Goal: Communication & Community: Answer question/provide support

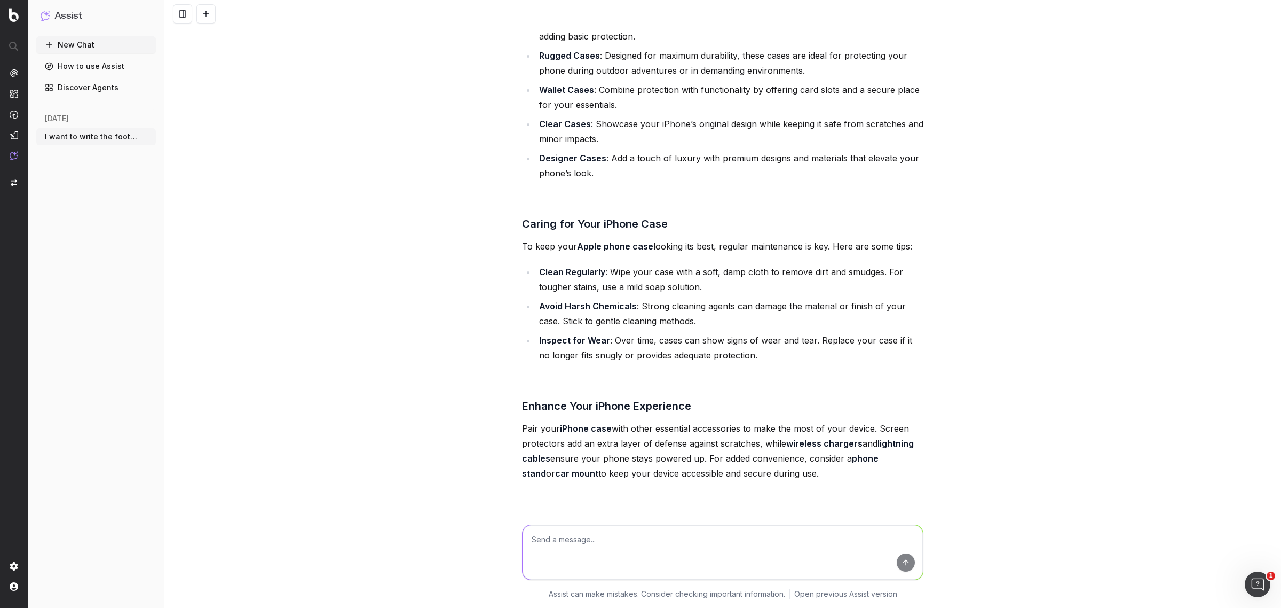
scroll to position [23232, 0]
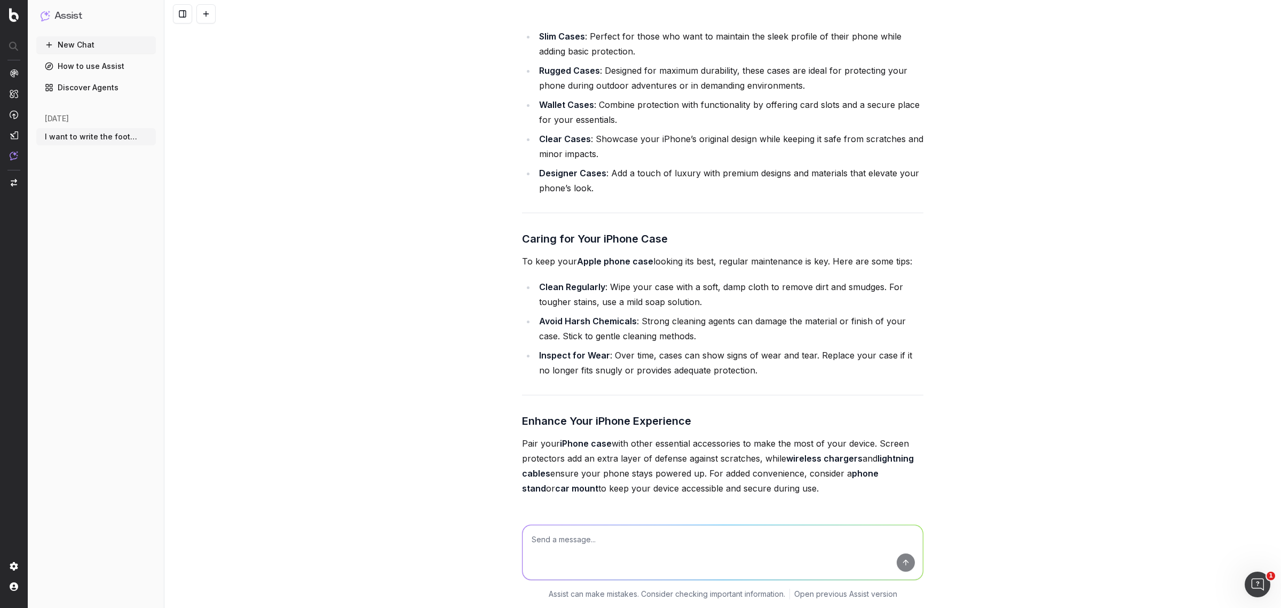
click at [577, 545] on textarea at bounding box center [723, 552] width 400 height 54
paste textarea "[URL][DOMAIN_NAME]"
paste textarea "the targeted keywords for this is: lightning charger lightning cable"
type textarea "write the footer text for the url: [URL][DOMAIN_NAME] the targeted keywords for…"
click at [897, 559] on button "submit" at bounding box center [906, 562] width 18 height 18
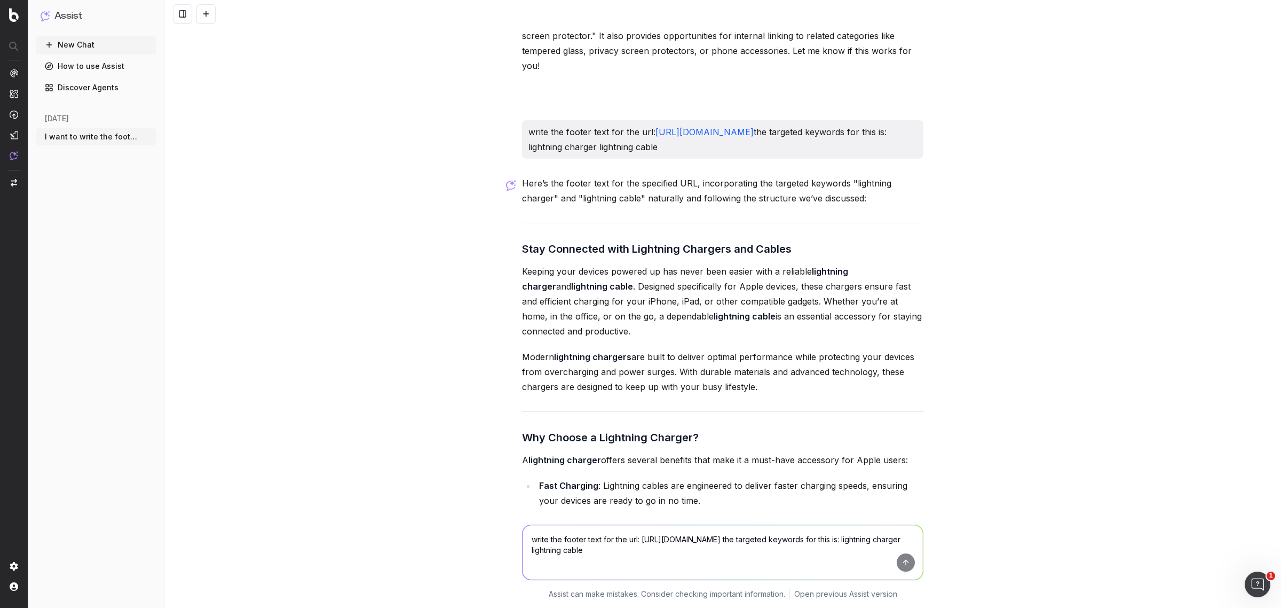
scroll to position [26302, 0]
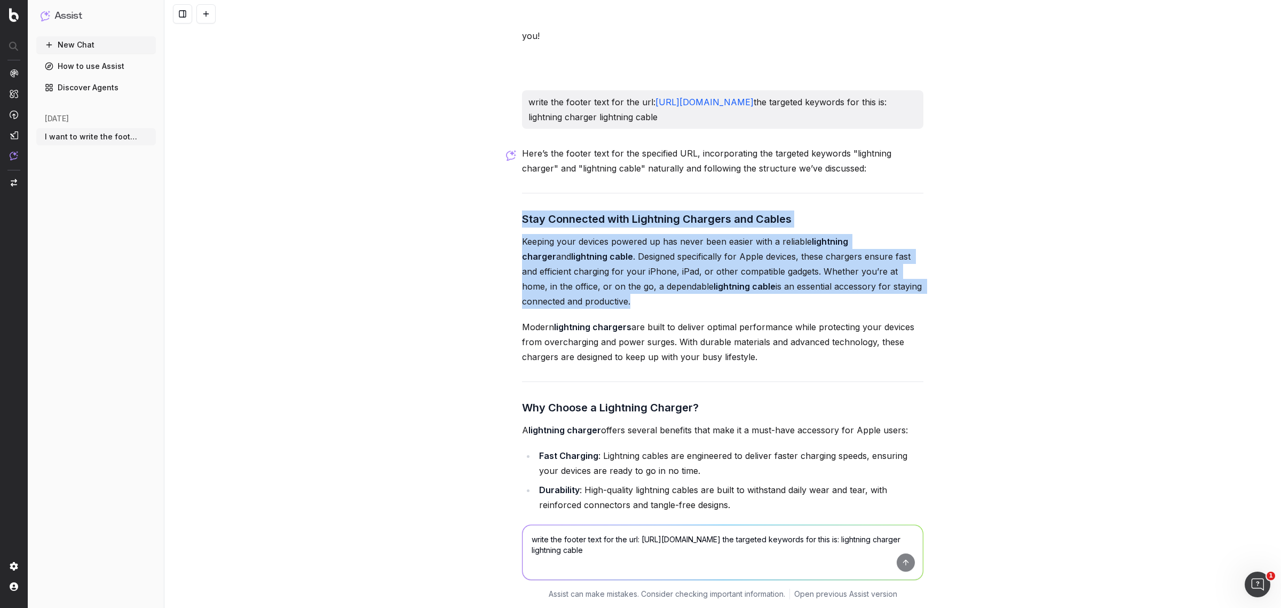
drag, startPoint x: 514, startPoint y: 199, endPoint x: 770, endPoint y: 349, distance: 296.9
copy div "Stay Connected with Lightning Chargers and Cables Keeping your devices powered …"
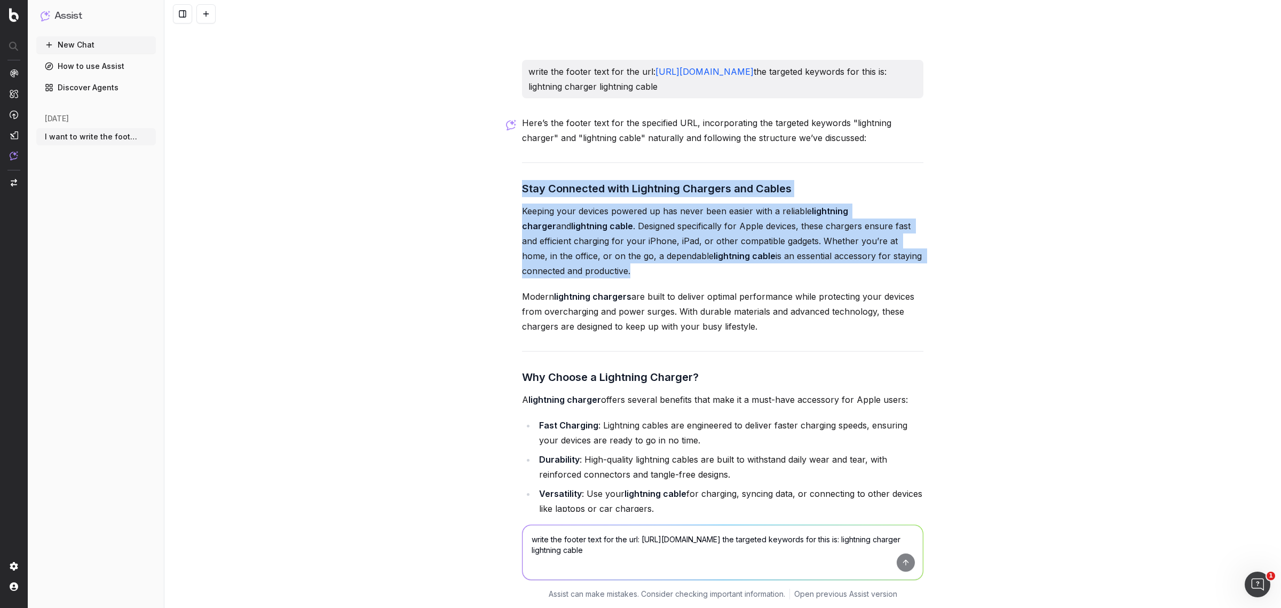
scroll to position [26331, 0]
click at [511, 246] on div "I want to write the footer text. The footer content should be approximately 750…" at bounding box center [722, 304] width 1117 height 608
click at [537, 243] on p "Keeping your devices powered up has never been easier with a reliable lightning…" at bounding box center [722, 242] width 401 height 75
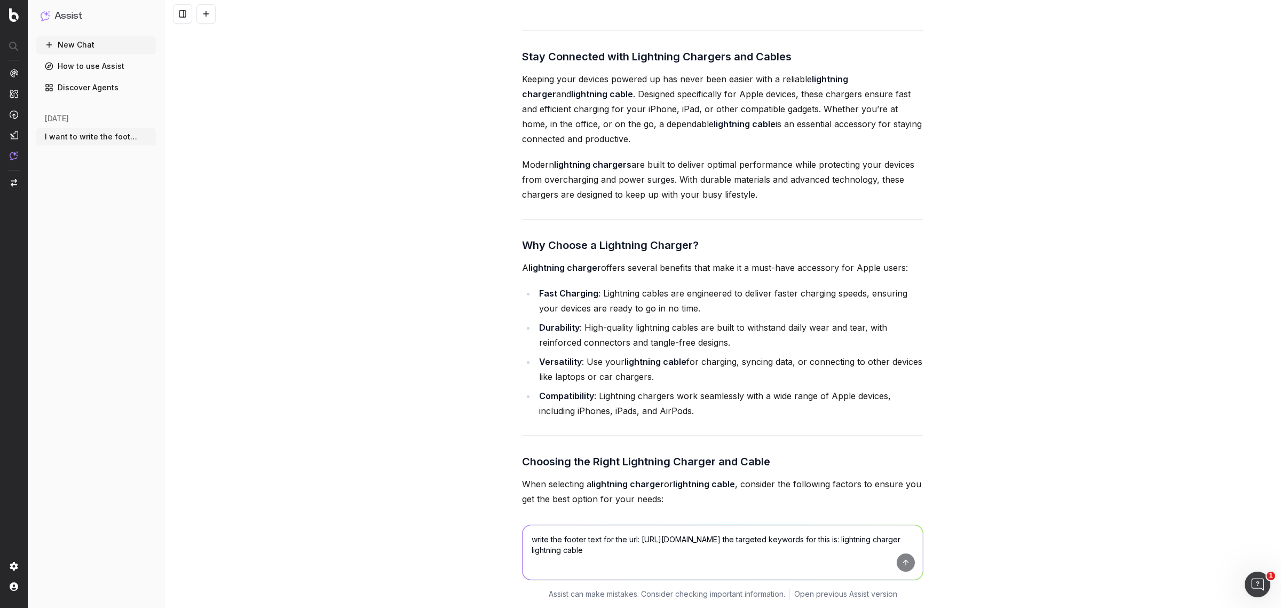
scroll to position [26264, 0]
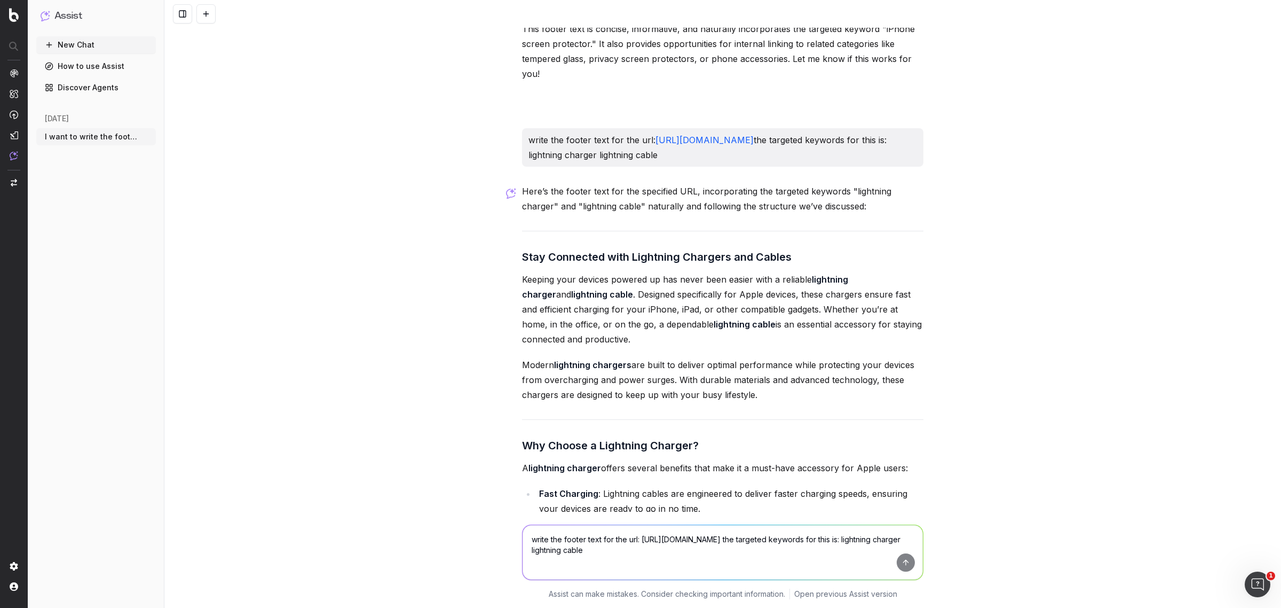
click at [595, 548] on textarea "write the footer text for the url: [URL][DOMAIN_NAME] the targeted keywords for…" at bounding box center [723, 552] width 400 height 54
click at [581, 545] on textarea "write the footer text for the url: [URL][DOMAIN_NAME] the targeted keywords for…" at bounding box center [723, 552] width 400 height 54
paste textarea "write footer text for the url: [URL][DOMAIN_NAME] targeted keyword is: micro us…"
type textarea "write footer text for the url: [URL][DOMAIN_NAME] targeted keyword is: micro us…"
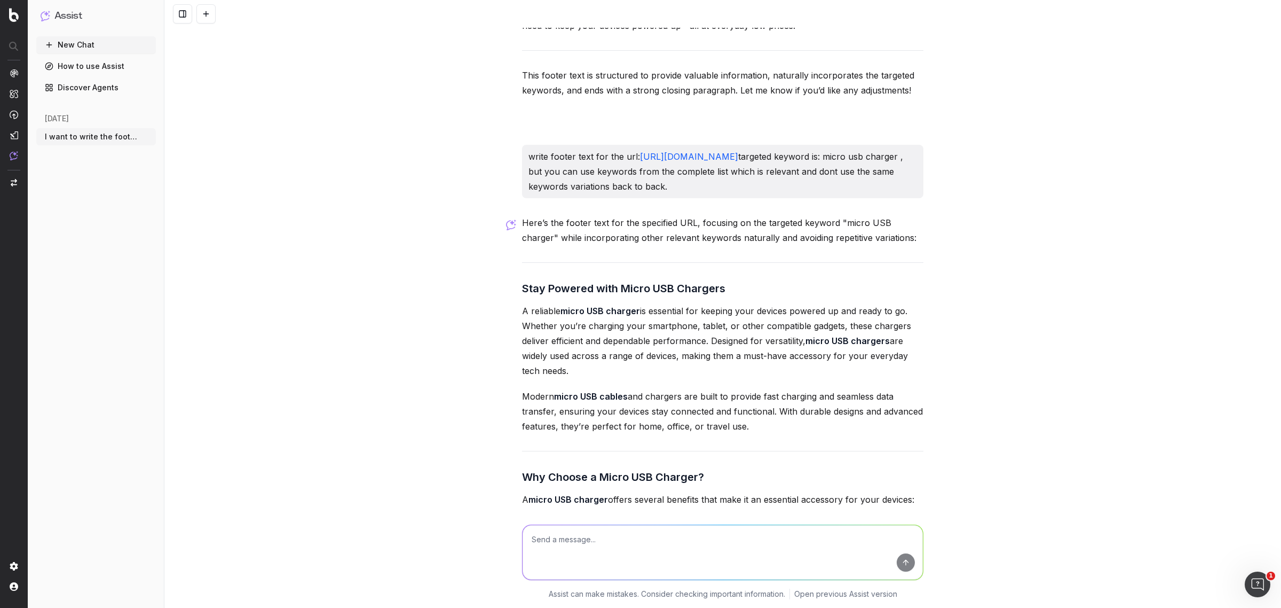
scroll to position [27447, 0]
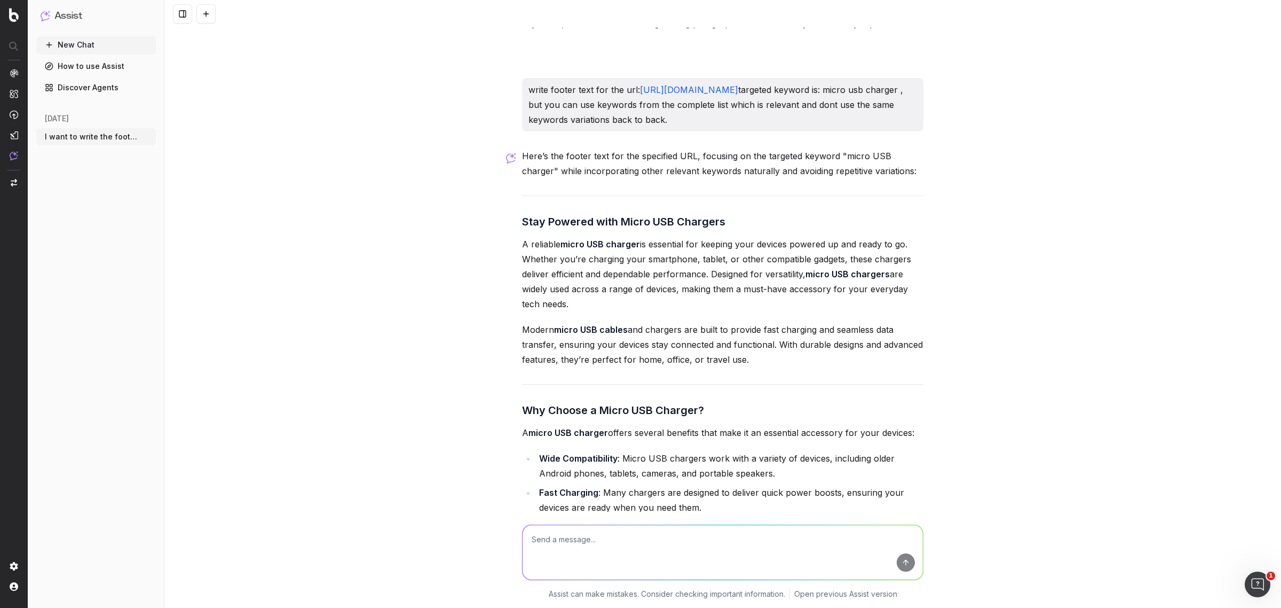
drag, startPoint x: 518, startPoint y: 233, endPoint x: 750, endPoint y: 372, distance: 270.1
copy div "Stay Powered with Micro USB Chargers A reliable micro USB charger is essential …"
click at [579, 278] on p "A reliable micro USB charger is essential for keeping your devices powered up a…" at bounding box center [722, 273] width 401 height 75
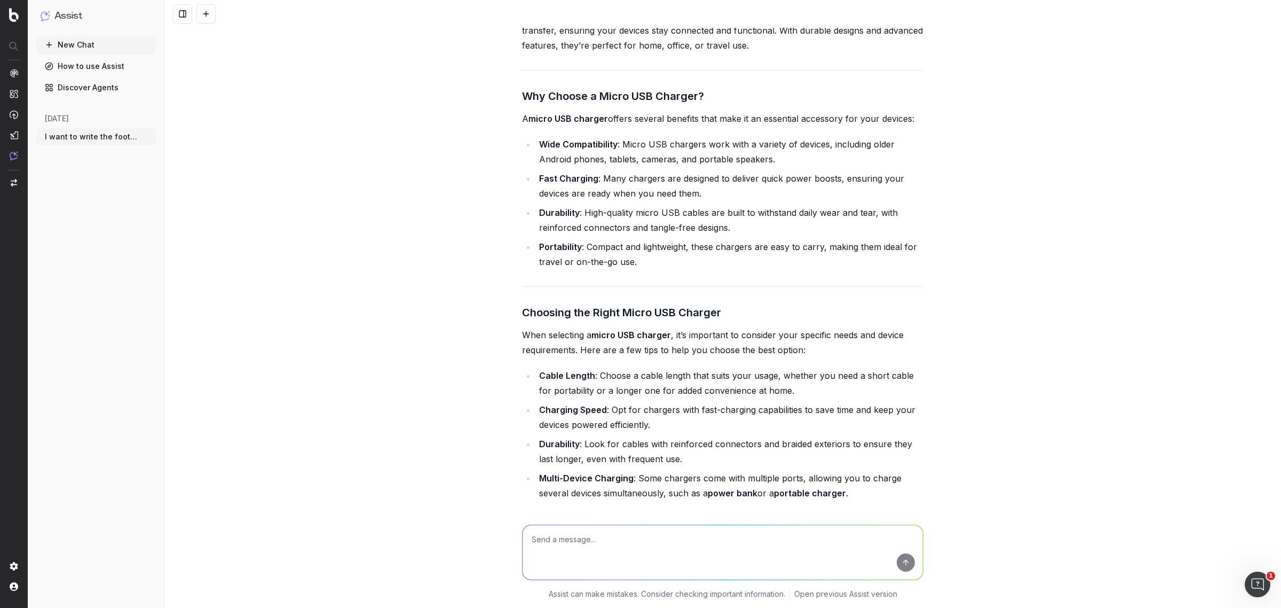
scroll to position [27781, 0]
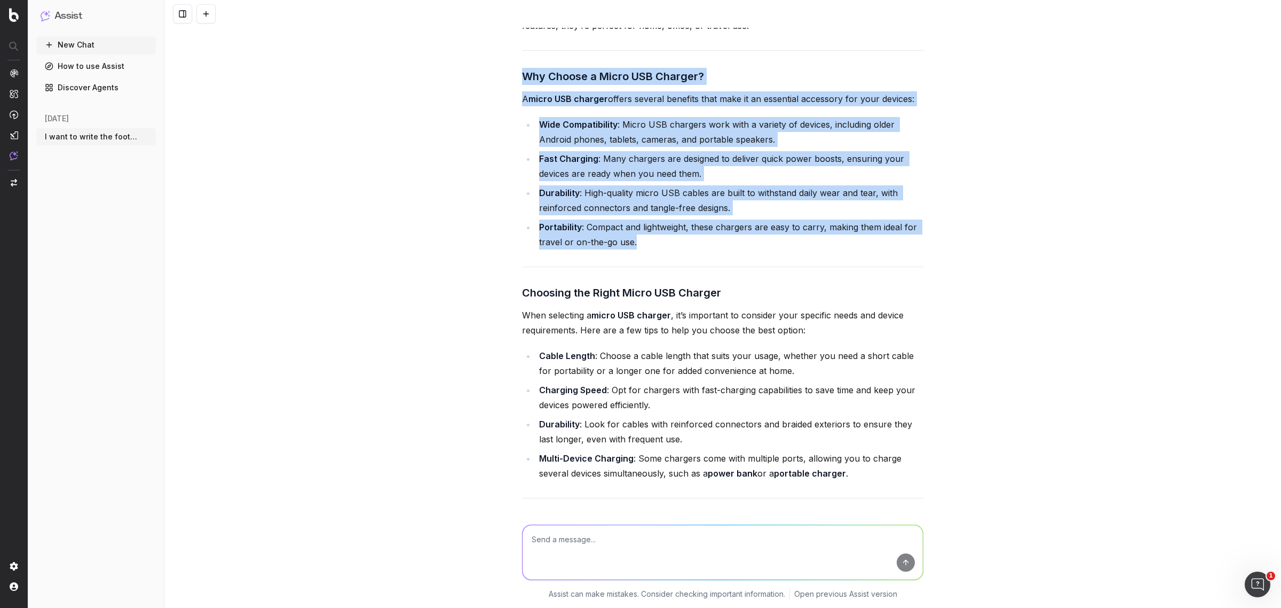
drag, startPoint x: 519, startPoint y: 87, endPoint x: 703, endPoint y: 259, distance: 251.9
click at [703, 259] on div "Here’s the footer text for the specified URL, focusing on the targeted keyword …" at bounding box center [722, 357] width 401 height 1084
copy div "Why Choose a Micro USB Charger? A micro USB charger offers several benefits tha…"
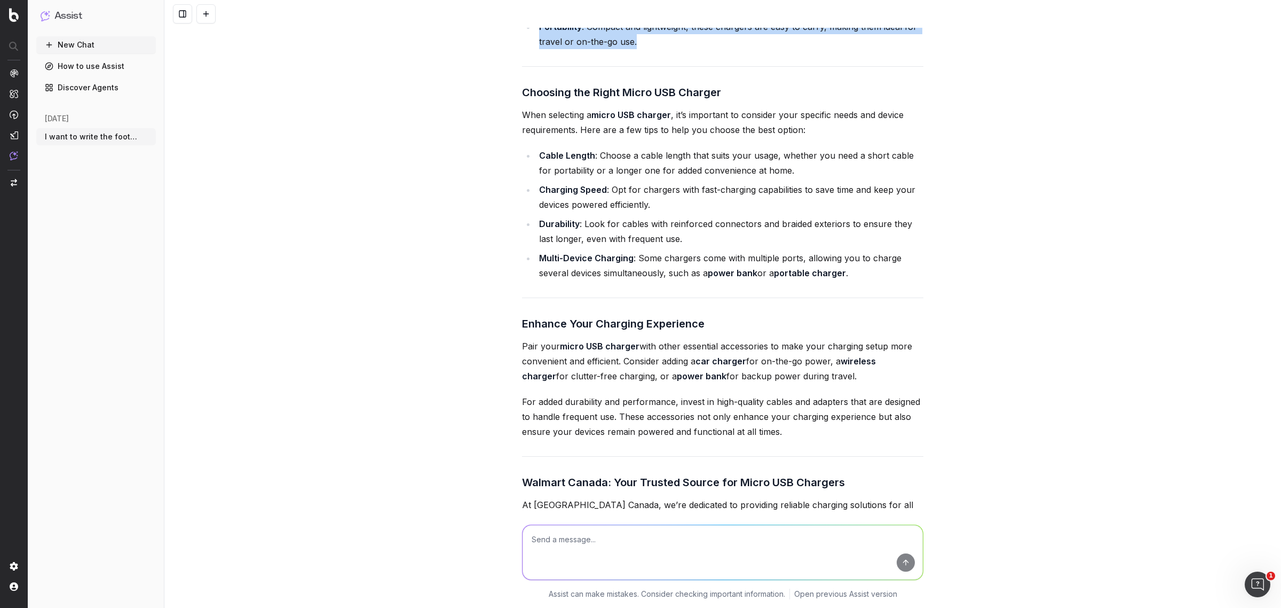
scroll to position [27848, 0]
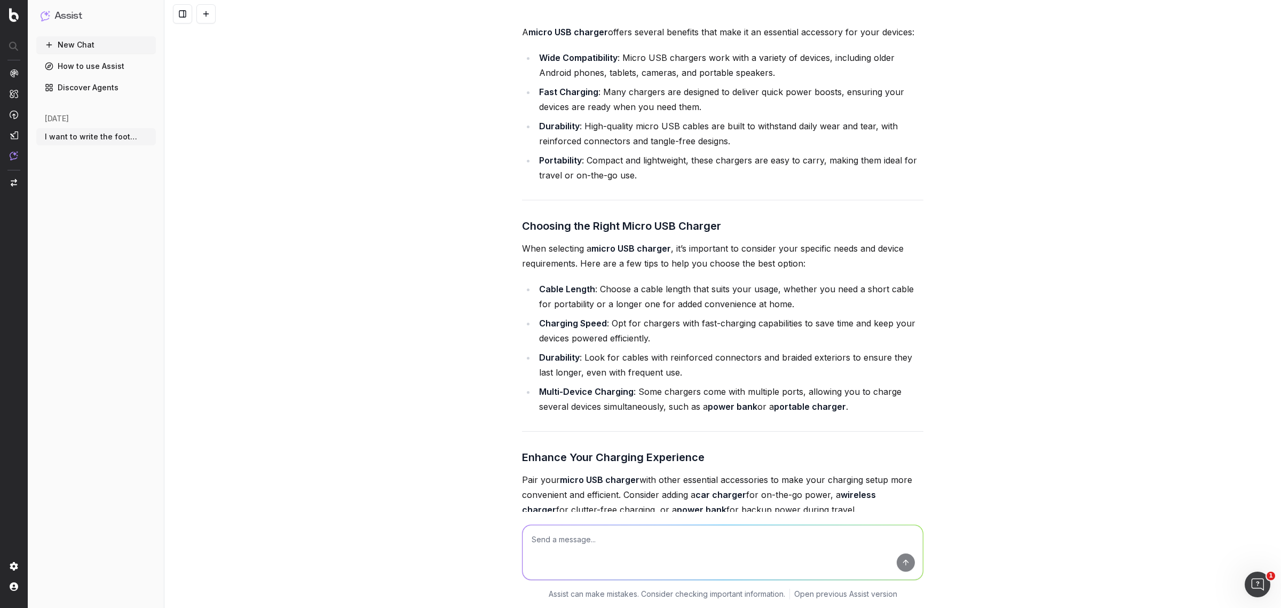
click at [628, 251] on div "Here’s the footer text for the specified URL, focusing on the targeted keyword …" at bounding box center [722, 290] width 401 height 1084
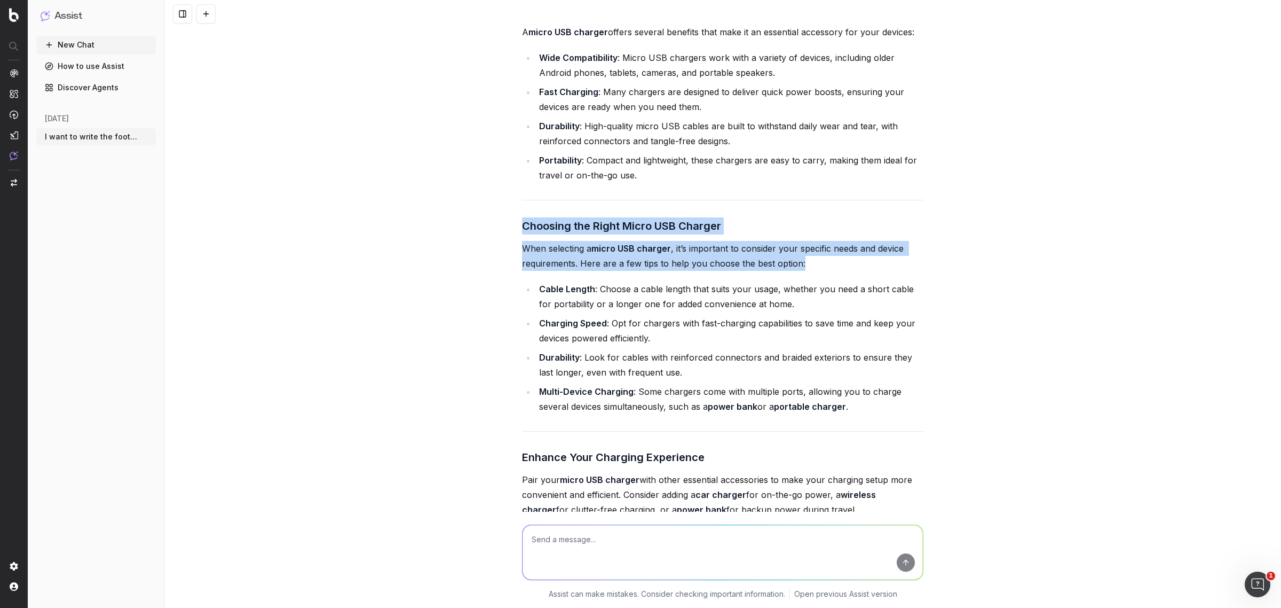
drag, startPoint x: 518, startPoint y: 240, endPoint x: 866, endPoint y: 430, distance: 395.9
click at [866, 430] on div "Here’s the footer text for the specified URL, focusing on the targeted keyword …" at bounding box center [722, 290] width 401 height 1084
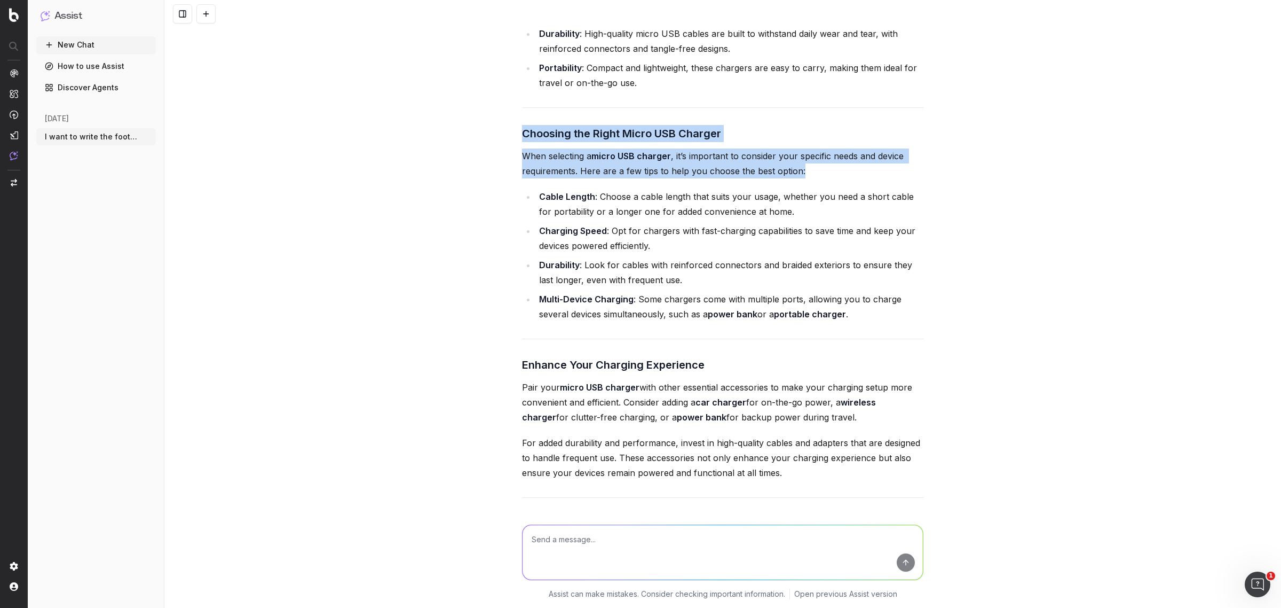
scroll to position [28048, 0]
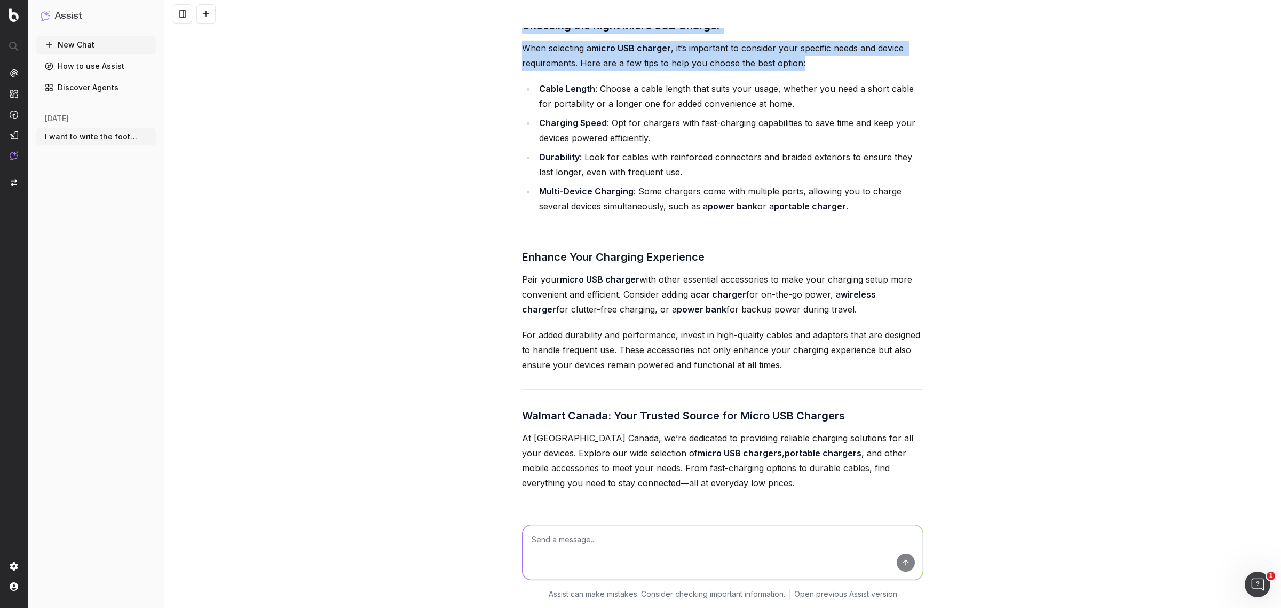
drag, startPoint x: 624, startPoint y: 305, endPoint x: 696, endPoint y: 305, distance: 72.1
click at [696, 305] on p "Pair your micro USB charger with other essential accessories to make your charg…" at bounding box center [722, 294] width 401 height 45
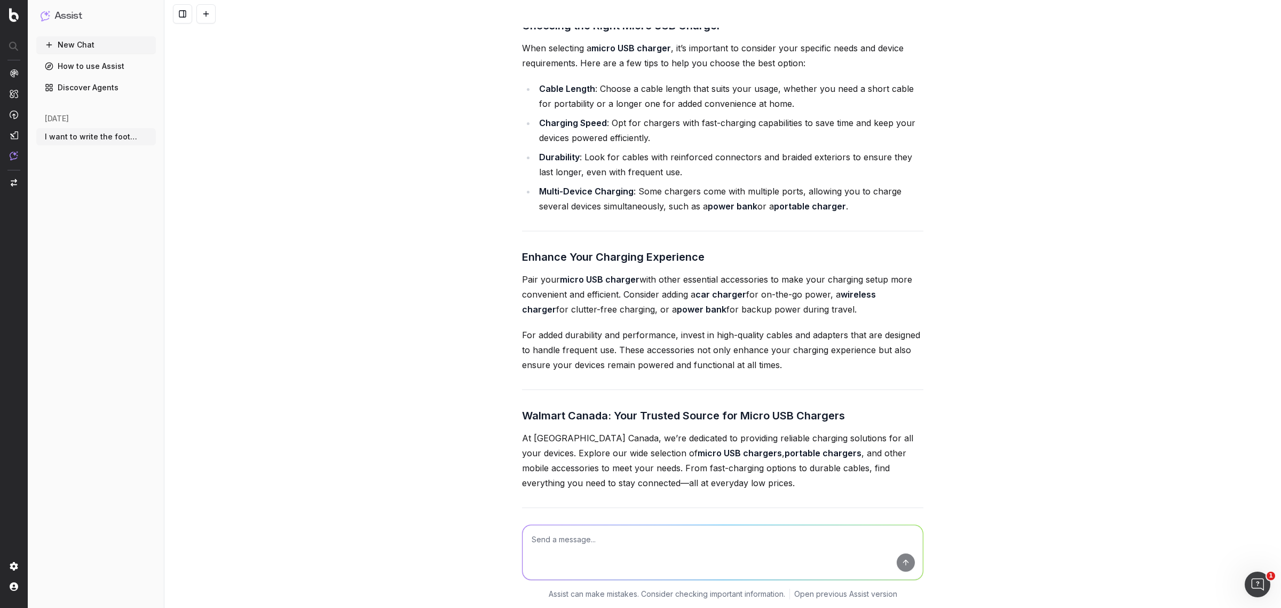
click at [778, 317] on p "Pair your micro USB charger with other essential accessories to make your charg…" at bounding box center [722, 294] width 401 height 45
drag, startPoint x: 518, startPoint y: 269, endPoint x: 846, endPoint y: 375, distance: 344.7
click at [846, 375] on div "Here’s the footer text for the specified URL, focusing on the targeted keyword …" at bounding box center [722, 90] width 401 height 1084
copy div "Enhance Your Charging Experience Pair your micro USB charger with other essenti…"
click at [610, 317] on p "Pair your micro USB charger with other essential accessories to make your charg…" at bounding box center [722, 294] width 401 height 45
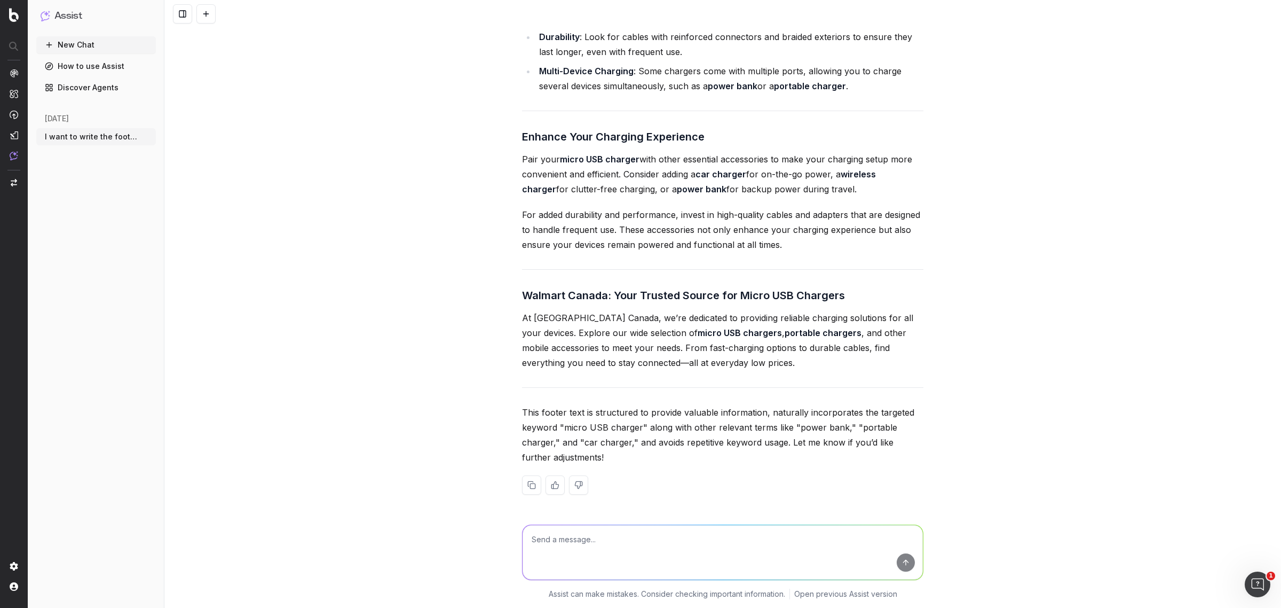
scroll to position [28183, 0]
click at [571, 535] on textarea at bounding box center [723, 552] width 400 height 54
paste textarea "write the footer text for the url: [URL][DOMAIN_NAME] targeted keywords for thi…"
type textarea "write the footer text for the url: [URL][DOMAIN_NAME] targeted keywords for thi…"
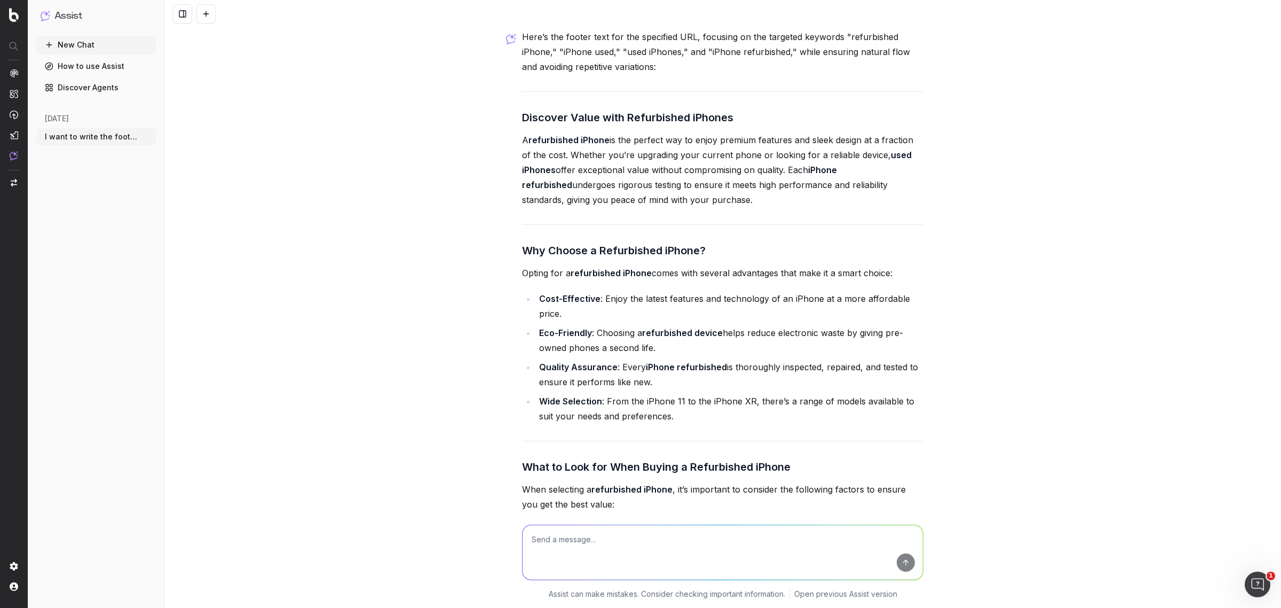
scroll to position [28736, 0]
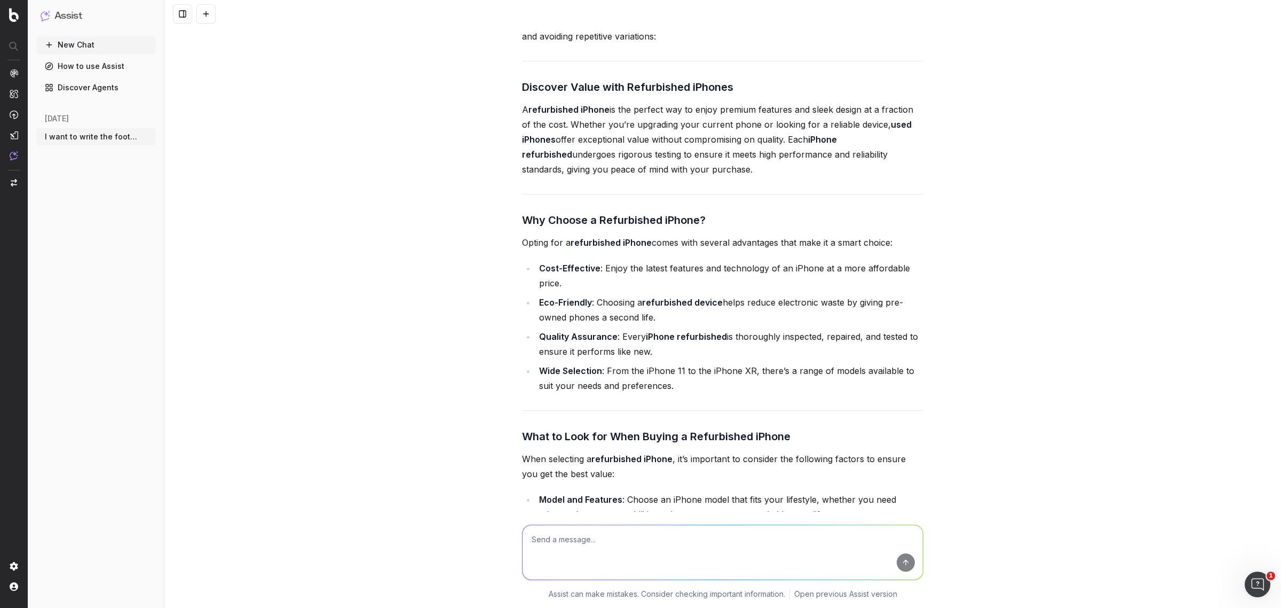
drag, startPoint x: 518, startPoint y: 131, endPoint x: 716, endPoint y: 214, distance: 214.7
click at [716, 214] on div "Here’s the footer text for the specified URL, focusing on the targeted keywords…" at bounding box center [722, 540] width 401 height 1082
copy div "Discover Value with Refurbished iPhones A refurbished iPhone is the perfect way…"
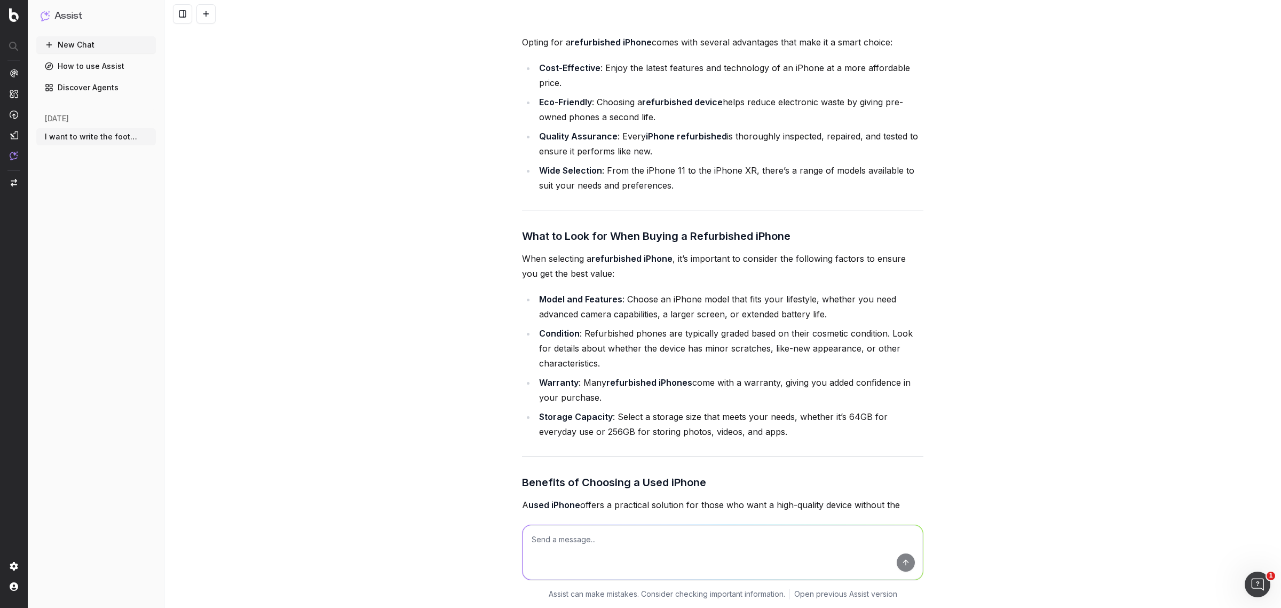
scroll to position [28869, 0]
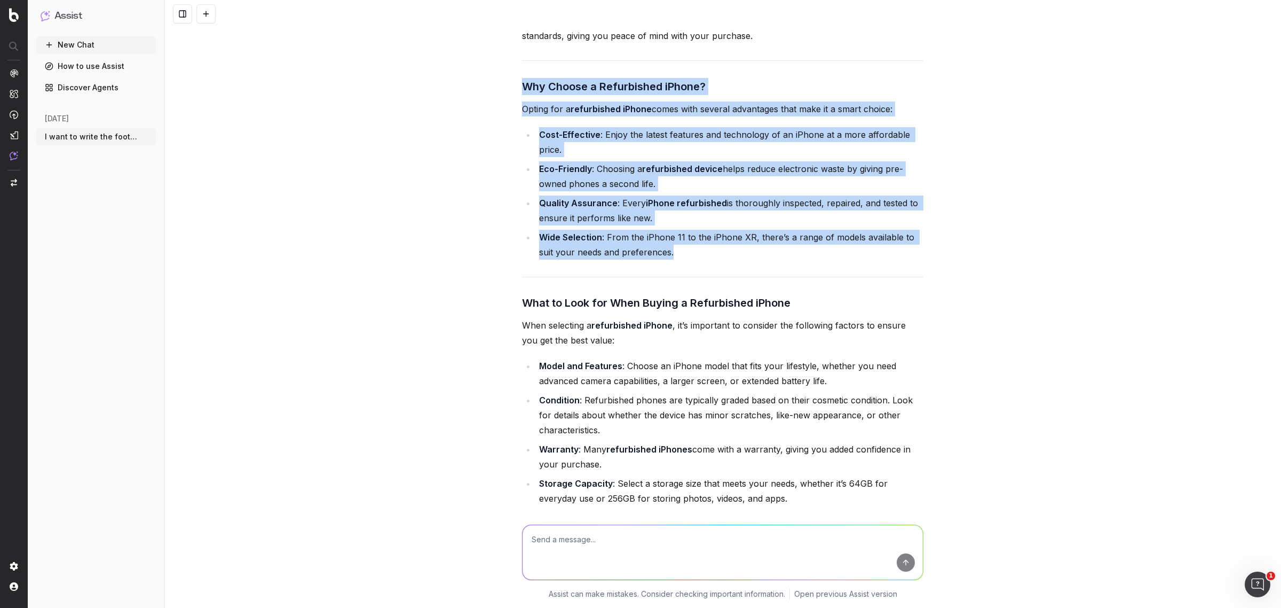
drag, startPoint x: 518, startPoint y: 128, endPoint x: 673, endPoint y: 294, distance: 227.0
click at [673, 294] on div "Here’s the footer text for the specified URL, focusing on the targeted keywords…" at bounding box center [722, 406] width 401 height 1082
copy div "Why Choose a Refurbished iPhone? Opting for a refurbished iPhone comes with sev…"
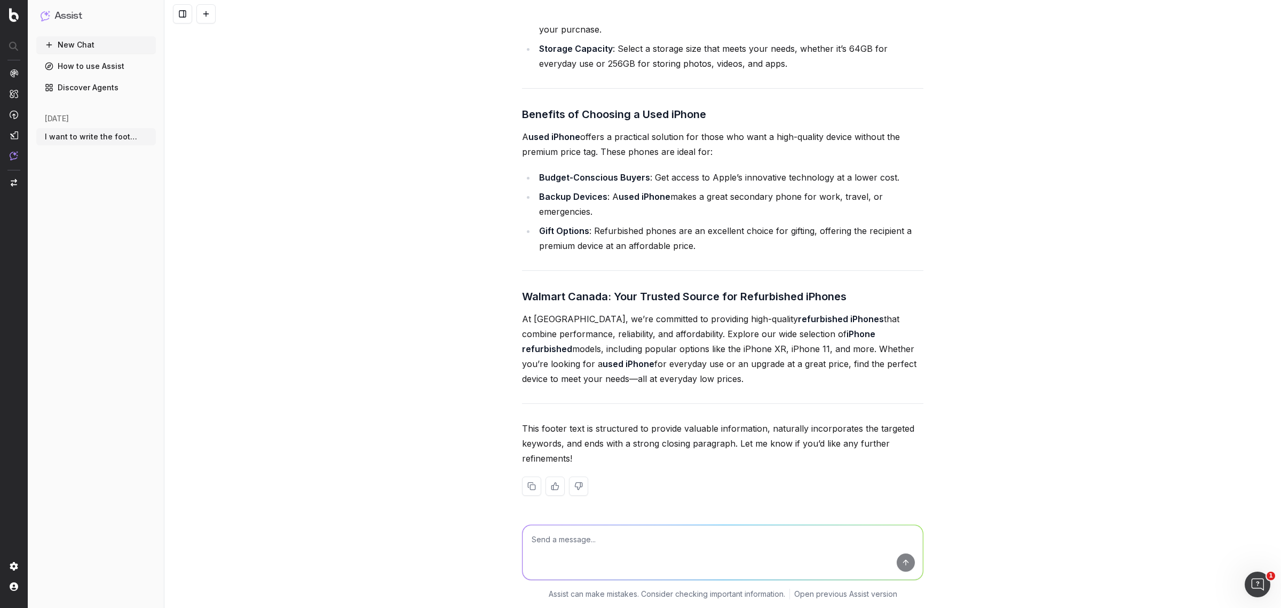
scroll to position [29337, 0]
drag, startPoint x: 514, startPoint y: 302, endPoint x: 668, endPoint y: 393, distance: 179.3
copy div "Walmart Canada: Your Trusted Source for Refurbished iPhones At [GEOGRAPHIC_DATA…"
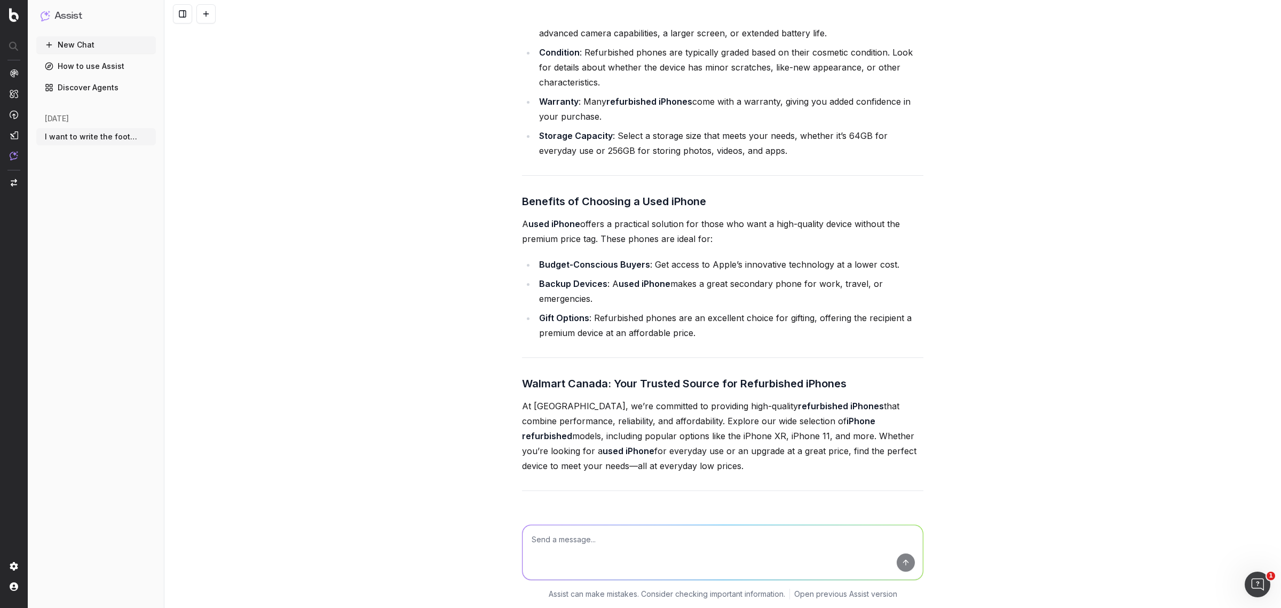
scroll to position [29217, 0]
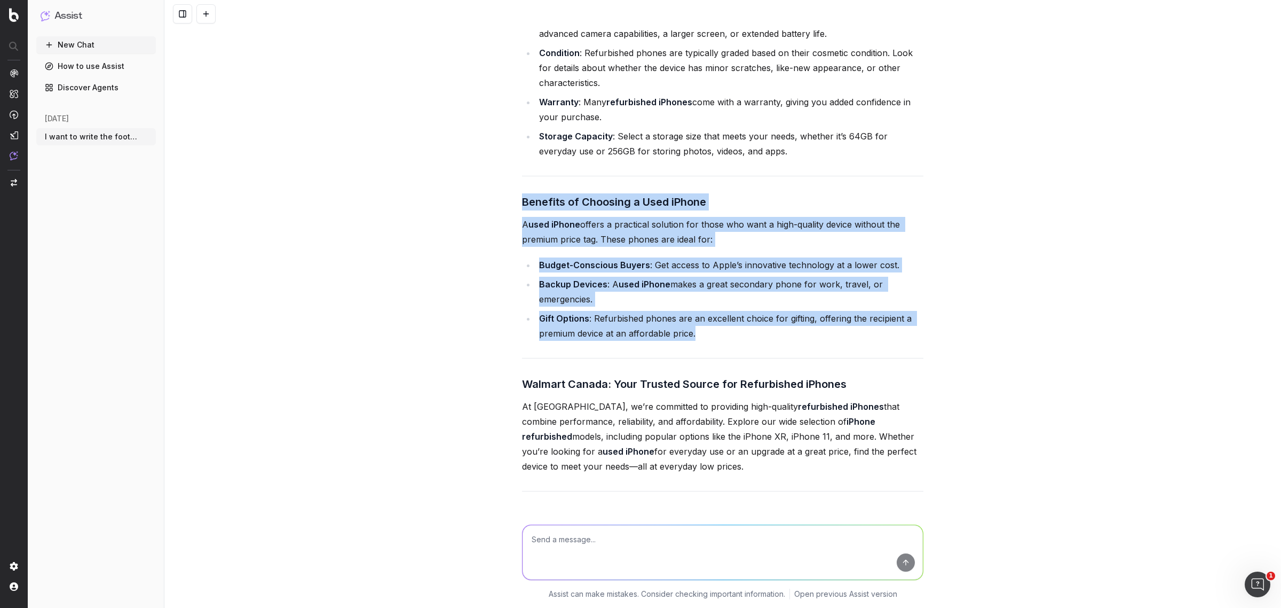
drag, startPoint x: 513, startPoint y: 246, endPoint x: 698, endPoint y: 379, distance: 228.3
copy div "Benefits of Choosing a Used iPhone A used iPhone offers a practical solution fo…"
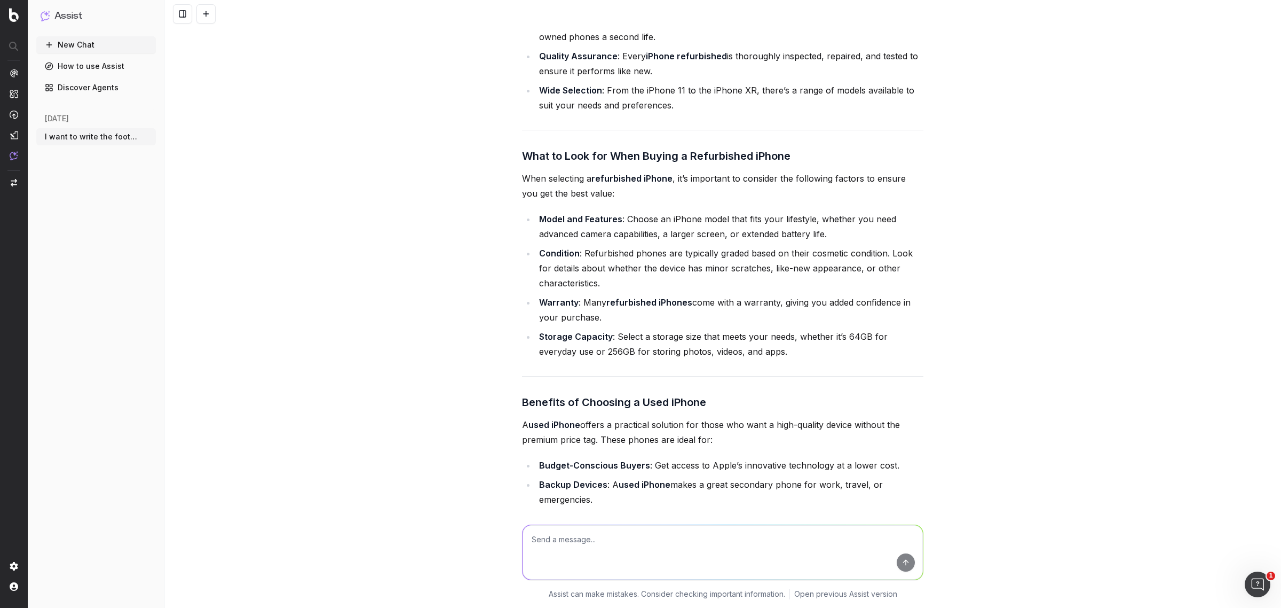
click at [543, 190] on div "Here’s the footer text for the specified URL, focusing on the targeted keywords…" at bounding box center [722, 260] width 401 height 1082
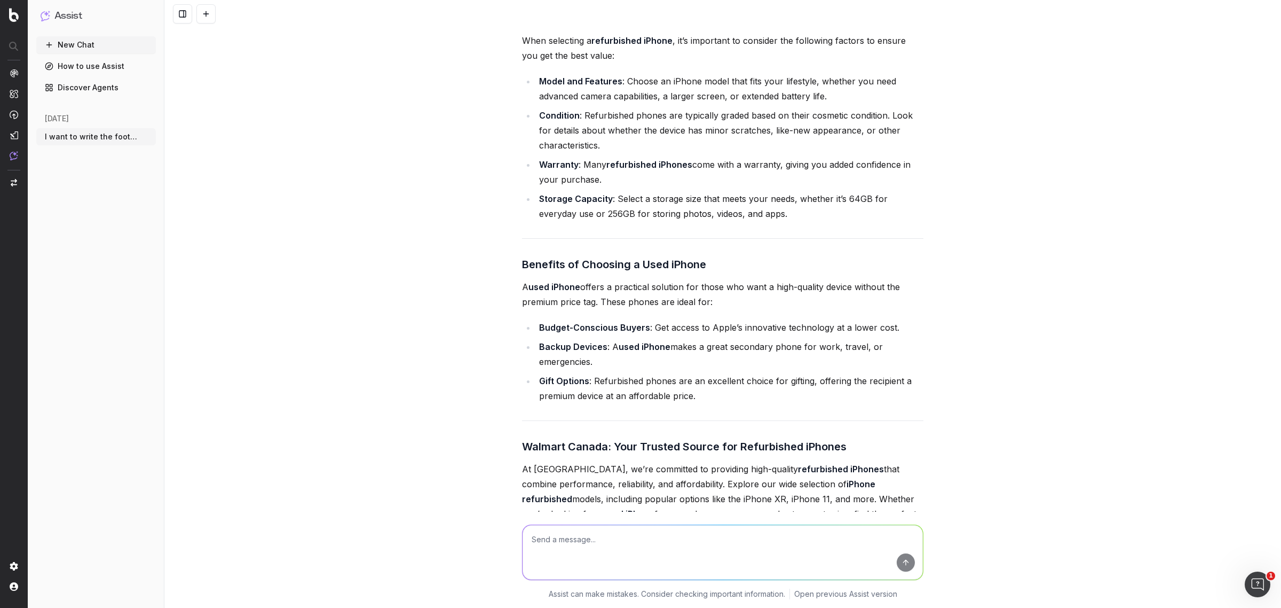
scroll to position [29150, 0]
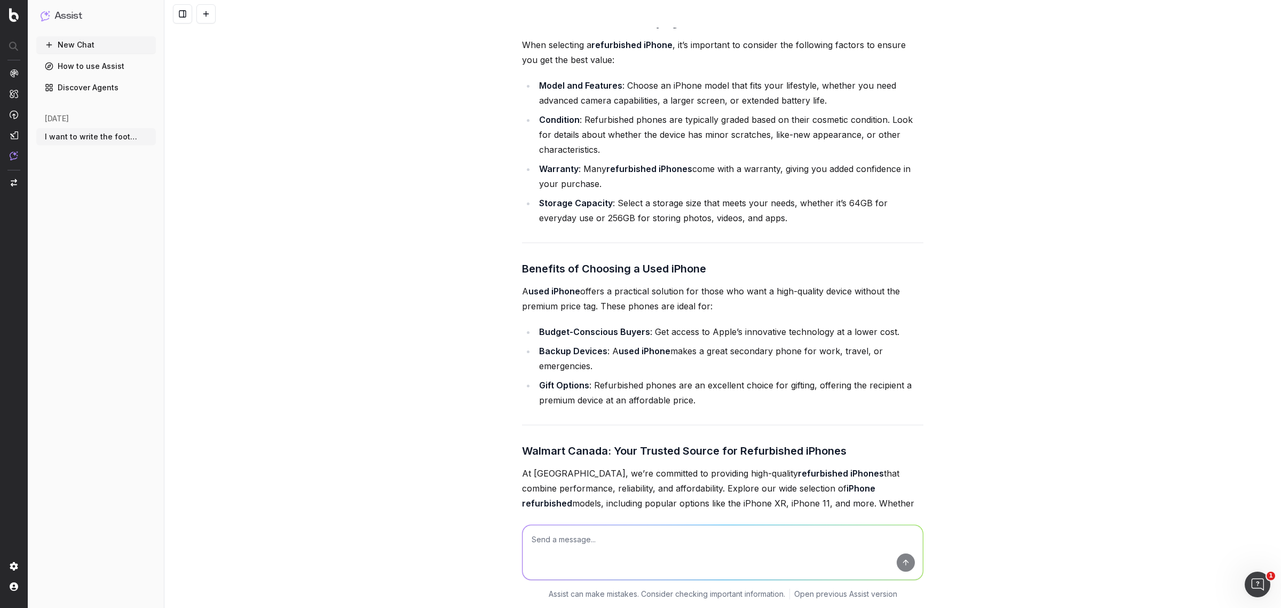
click at [435, 329] on div "I want to write the footer text. The footer content should be approximately 750…" at bounding box center [722, 304] width 1117 height 608
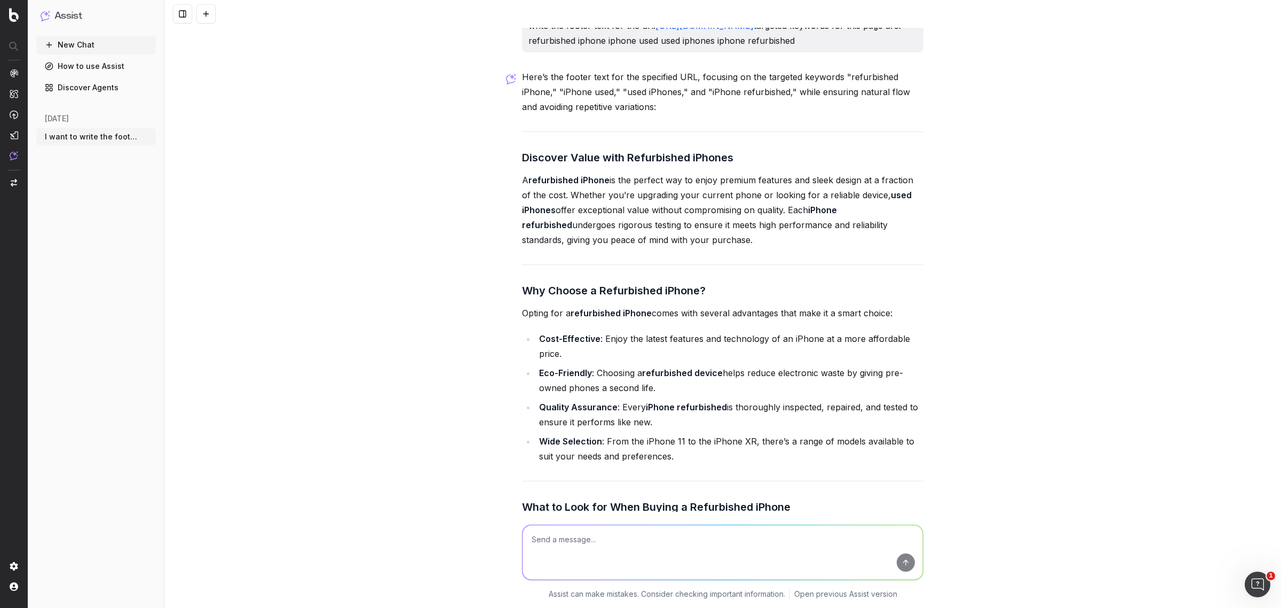
scroll to position [28549, 0]
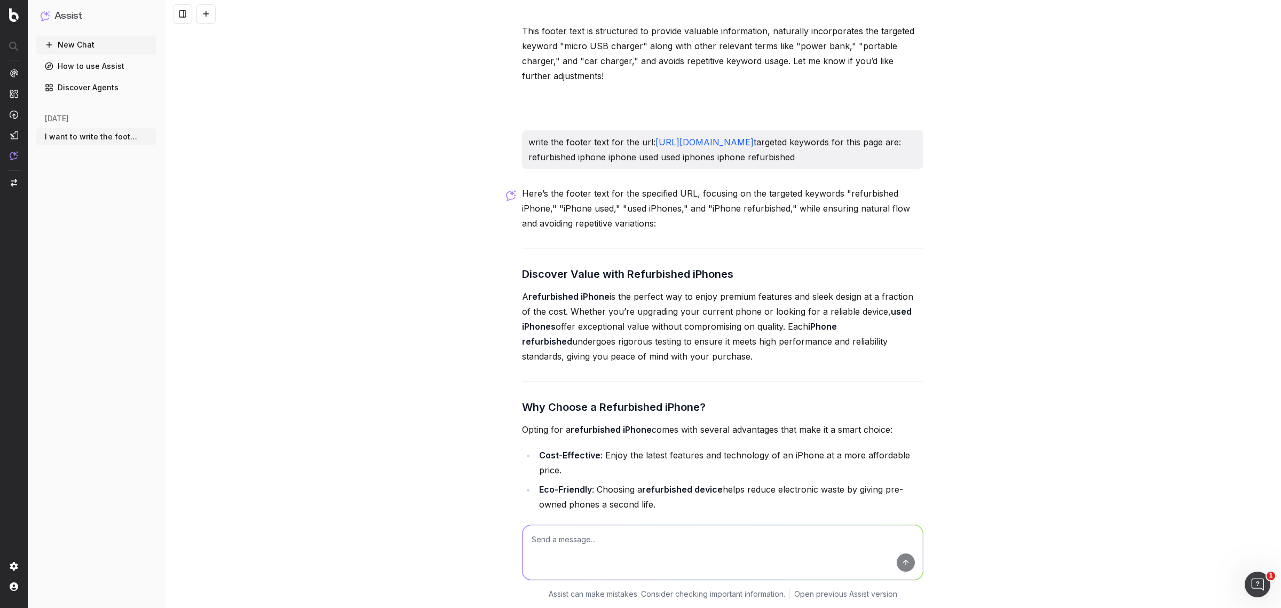
drag, startPoint x: 797, startPoint y: 196, endPoint x: 465, endPoint y: 145, distance: 335.4
click at [465, 145] on div "I want to write the footer text. The footer content should be approximately 750…" at bounding box center [722, 304] width 1117 height 608
copy p "write the footer text for the url: [URL][DOMAIN_NAME] targeted keywords for thi…"
click at [599, 540] on textarea at bounding box center [723, 552] width 400 height 54
paste textarea "write the footer text for the url: [URL][DOMAIN_NAME] targeted keywords for thi…"
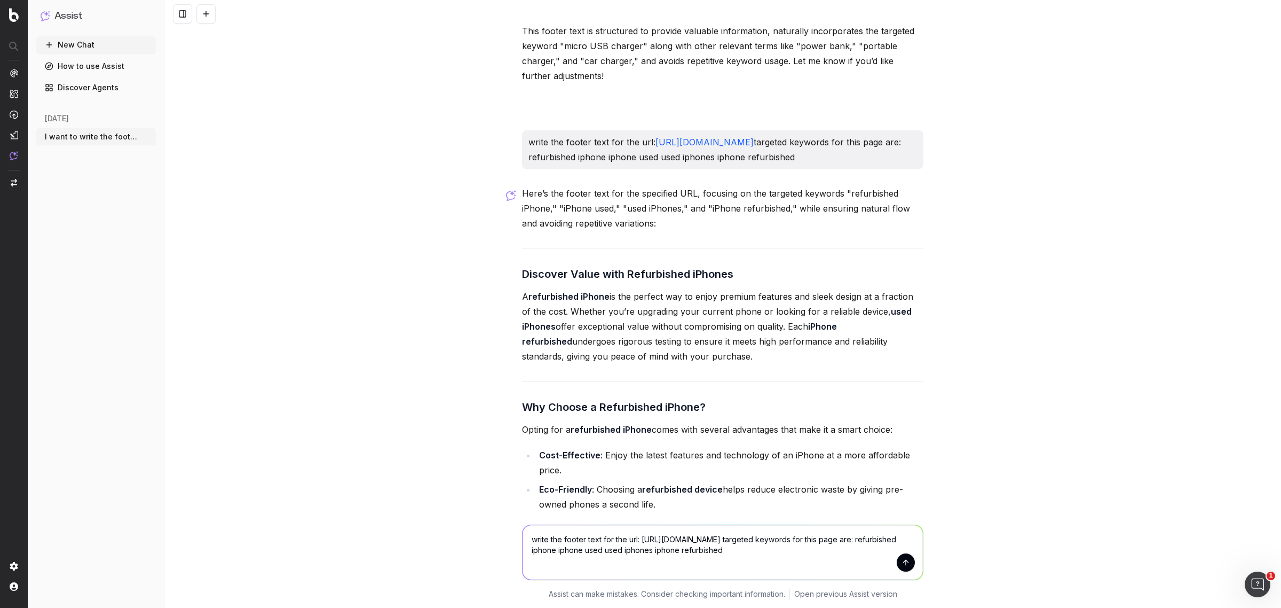
drag, startPoint x: 636, startPoint y: 542, endPoint x: 906, endPoint y: 550, distance: 269.7
click at [906, 550] on textarea "write the footer text for the url: [URL][DOMAIN_NAME] targeted keywords for thi…" at bounding box center [723, 552] width 400 height 54
paste textarea "samsung-phones/10003_20135_[PHONE_NUMBER]_6000207170064"
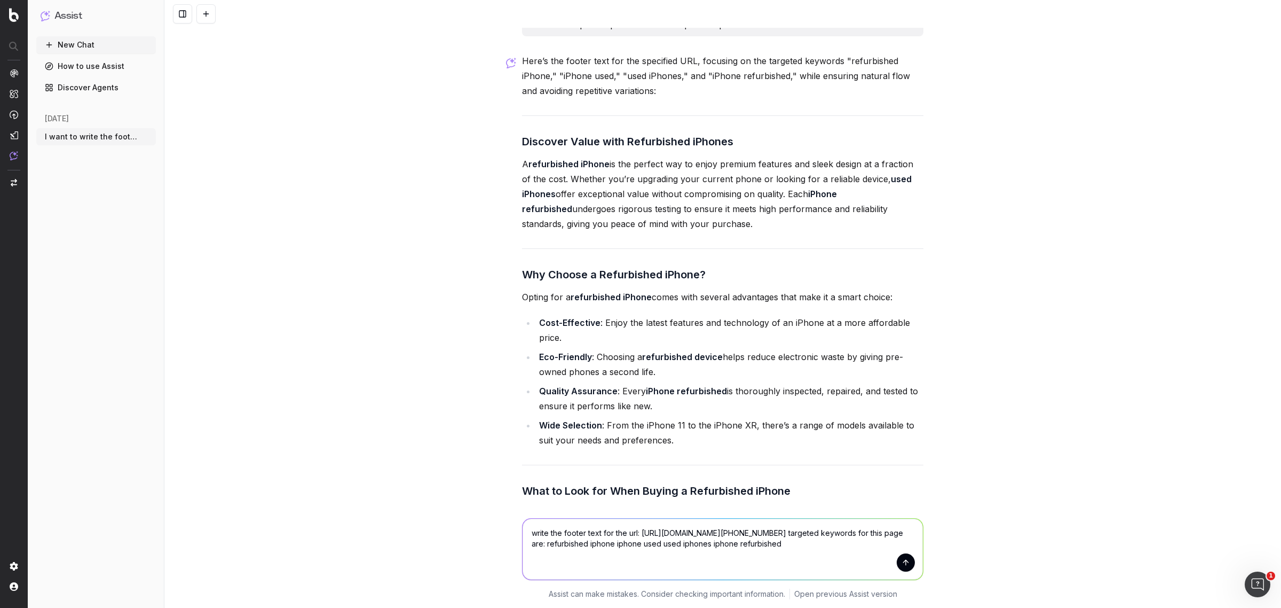
scroll to position [28683, 0]
drag, startPoint x: 874, startPoint y: 566, endPoint x: 855, endPoint y: 558, distance: 21.3
click at [855, 558] on textarea "write the footer text for the url: [URL][DOMAIN_NAME][PHONE_NUMBER] targeted ke…" at bounding box center [723, 548] width 400 height 61
paste textarea "refurbished samsung phones"
click at [852, 556] on textarea "write the footer text for the url: [URL][DOMAIN_NAME][PHONE_NUMBER] targeted ke…" at bounding box center [723, 548] width 400 height 61
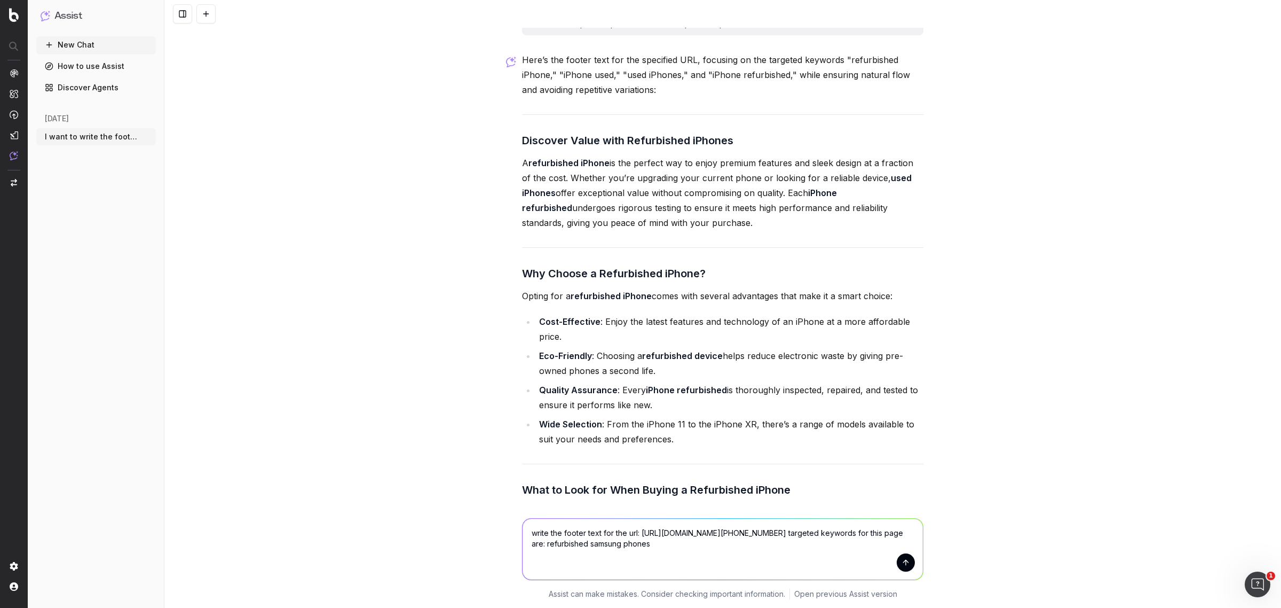
type textarea "write the footer text for the url: [URL][DOMAIN_NAME][PHONE_NUMBER] targeted ke…"
click at [898, 566] on button "submit" at bounding box center [906, 562] width 18 height 18
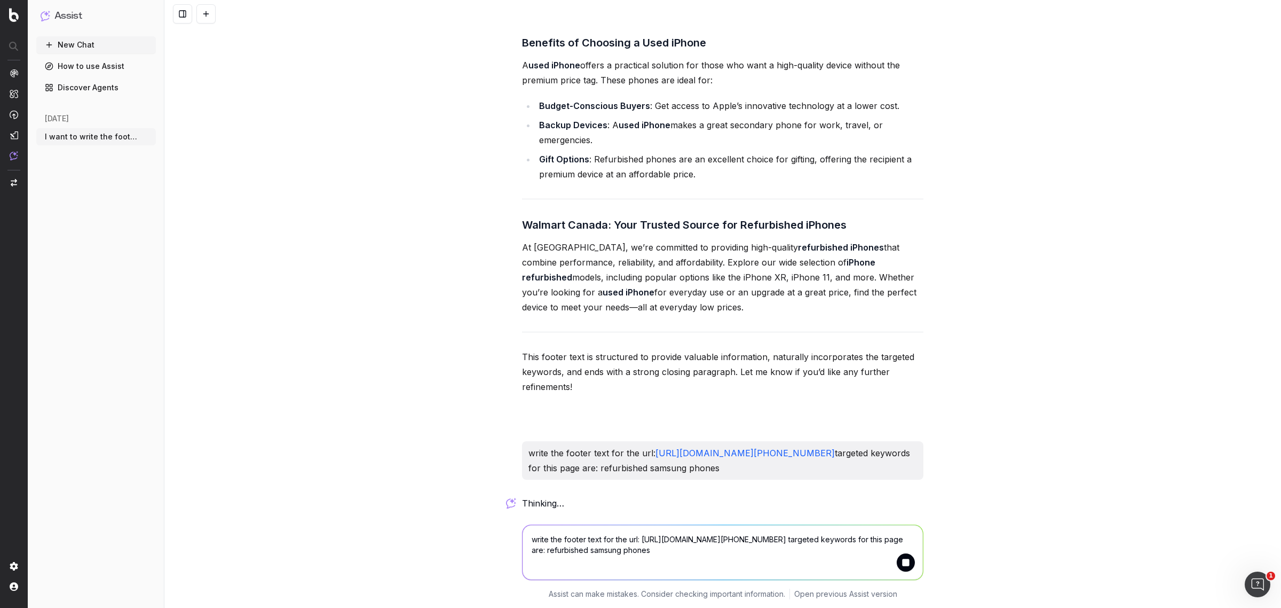
scroll to position [29450, 0]
drag, startPoint x: 657, startPoint y: 474, endPoint x: 519, endPoint y: 417, distance: 148.9
click at [522, 441] on div "write the footer text for the url: [URL][DOMAIN_NAME][PHONE_NUMBER] targeted ke…" at bounding box center [722, 460] width 401 height 38
copy p "write the footer text for the url: [URL][DOMAIN_NAME][PHONE_NUMBER] targeted ke…"
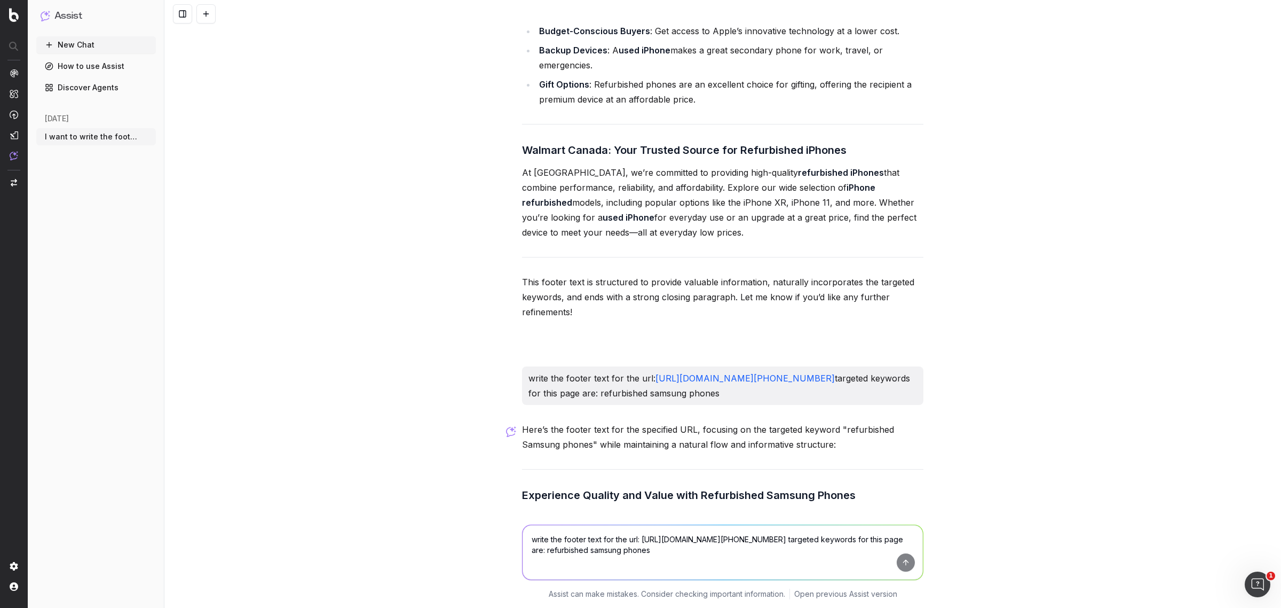
scroll to position [30547, 0]
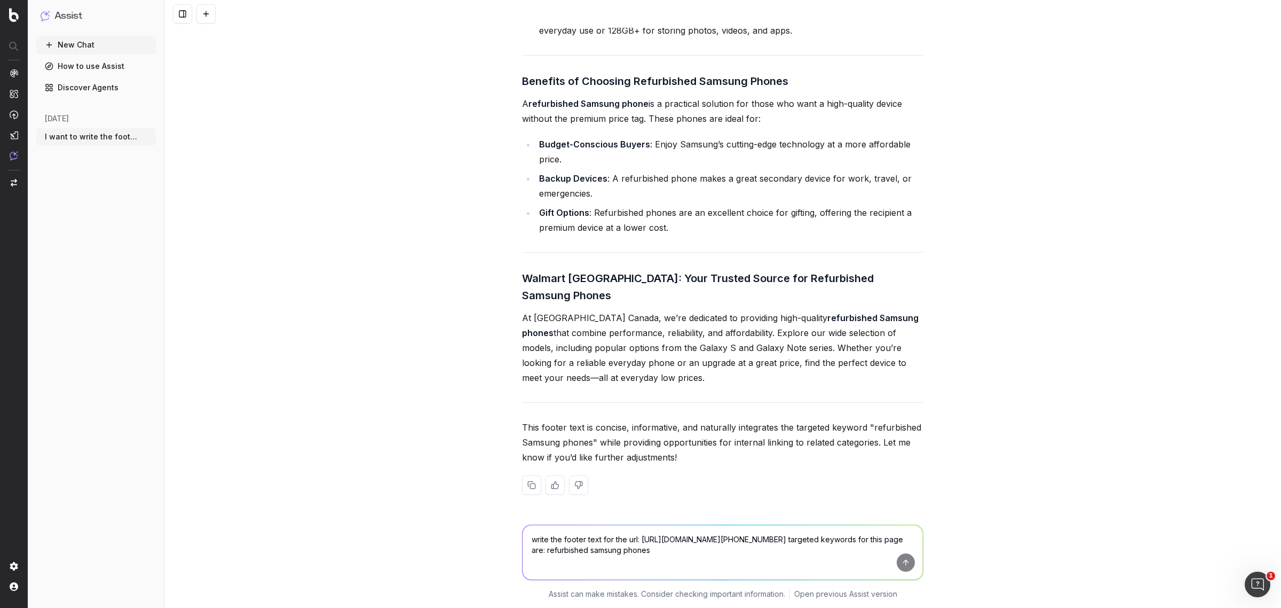
click at [653, 342] on p "At [GEOGRAPHIC_DATA] Canada, we’re dedicated to providing high-quality refurbis…" at bounding box center [722, 347] width 401 height 75
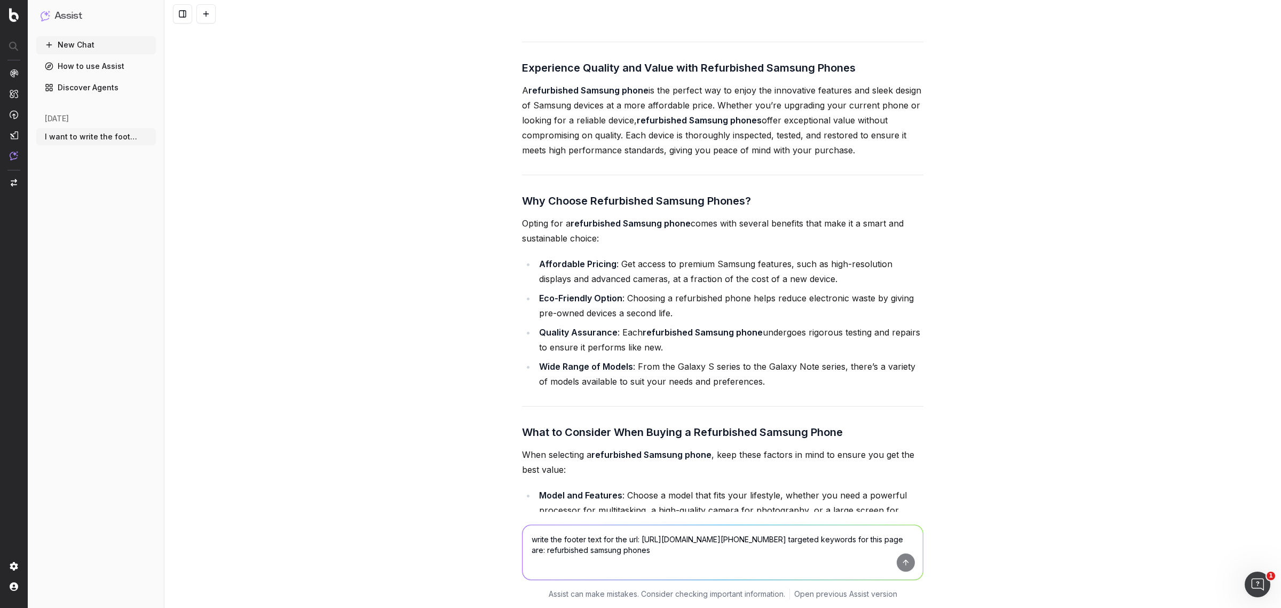
scroll to position [29813, 0]
